Goal: Transaction & Acquisition: Subscribe to service/newsletter

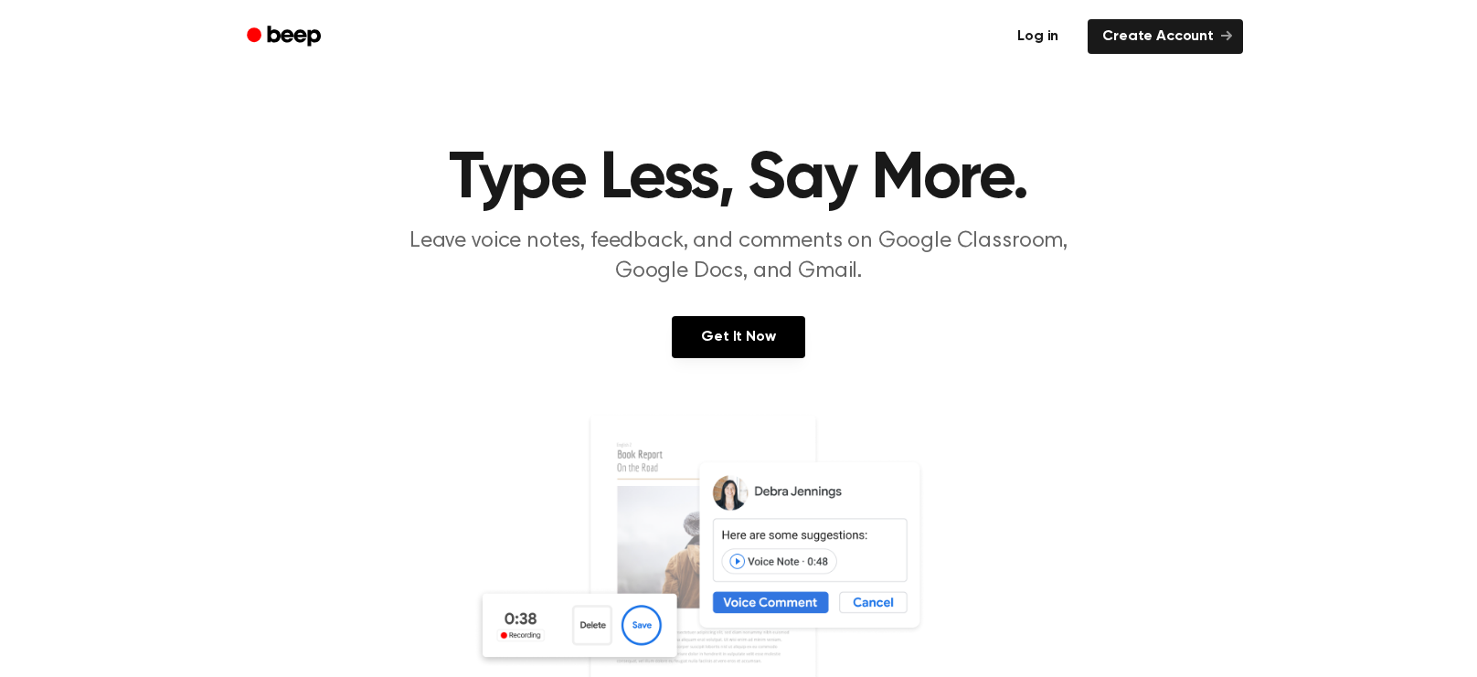
click at [1026, 23] on link "Log in" at bounding box center [1038, 37] width 78 height 42
click at [741, 304] on section "Type Less, Say More. Leave voice notes, feedback, and comments on Google Classr…" at bounding box center [738, 493] width 1433 height 695
click at [755, 349] on link "Get It Now" at bounding box center [738, 337] width 133 height 42
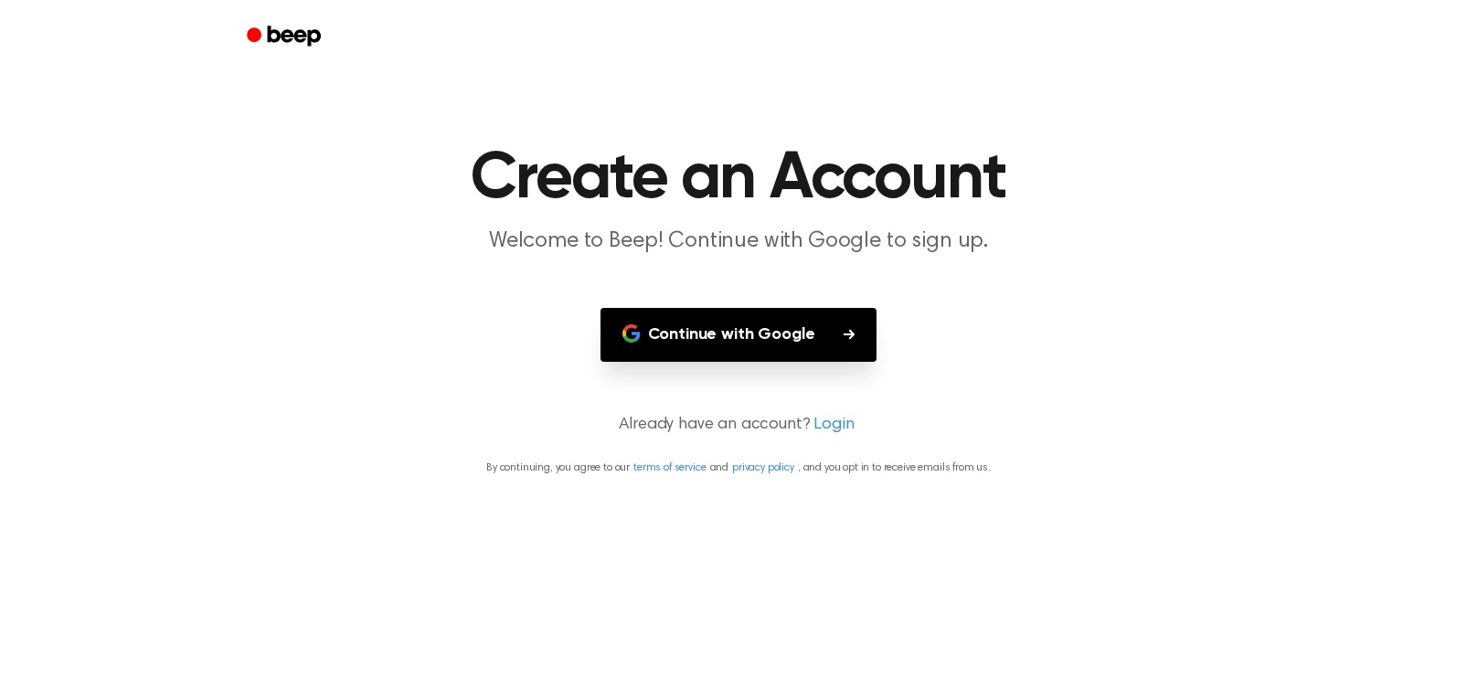
click at [755, 349] on button "Continue with Google" at bounding box center [738, 335] width 277 height 54
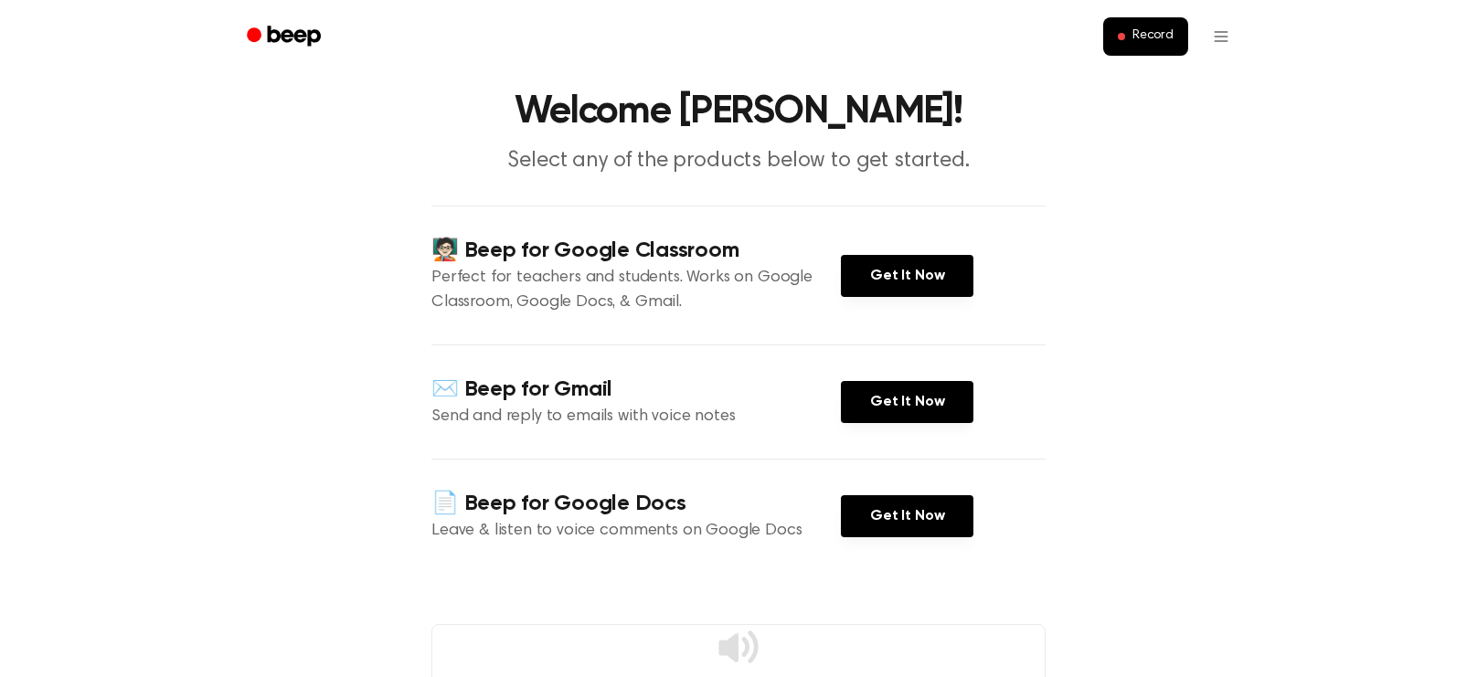
scroll to position [58, 0]
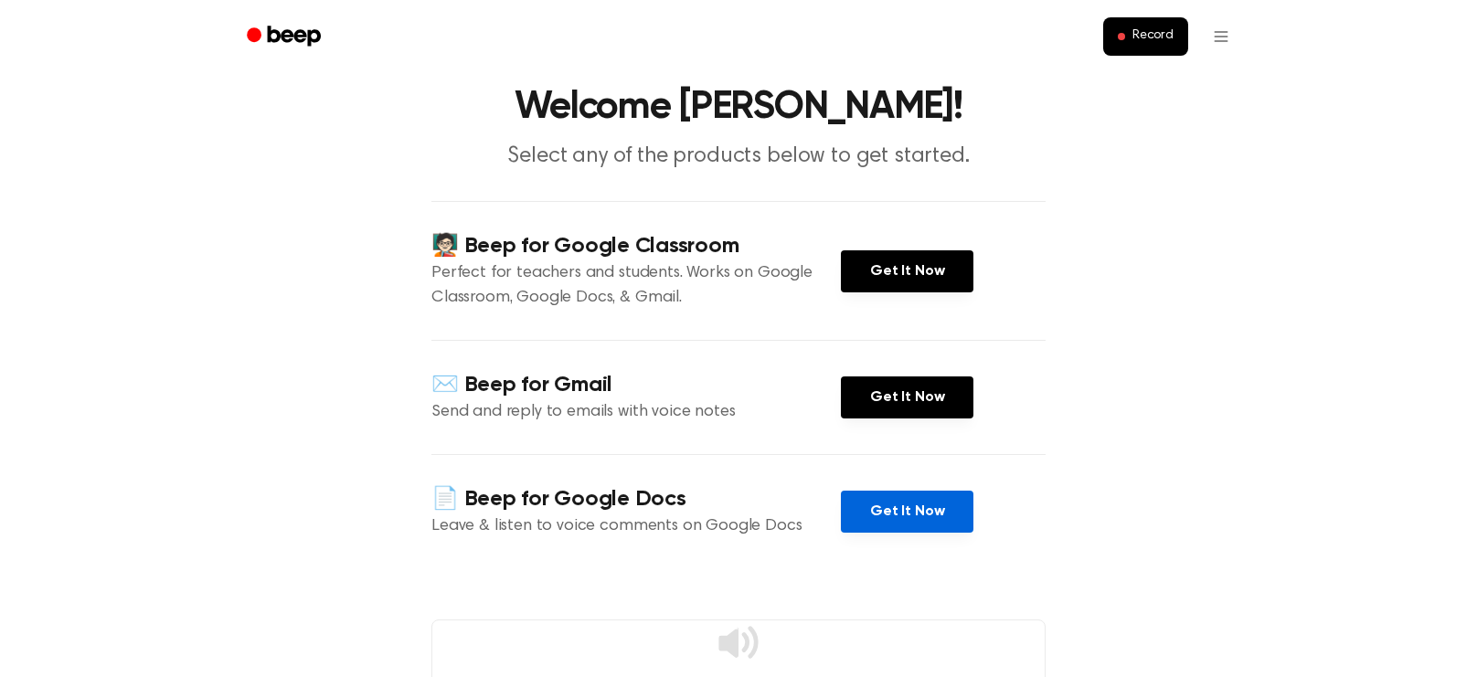
click at [875, 513] on link "Get It Now" at bounding box center [907, 512] width 133 height 42
